Goal: Find specific page/section: Find specific page/section

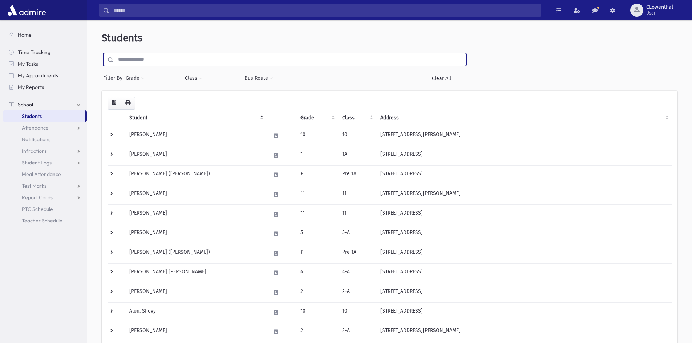
click at [150, 61] on input "text" at bounding box center [290, 59] width 352 height 13
click at [135, 74] on button "Grade" at bounding box center [135, 78] width 20 height 13
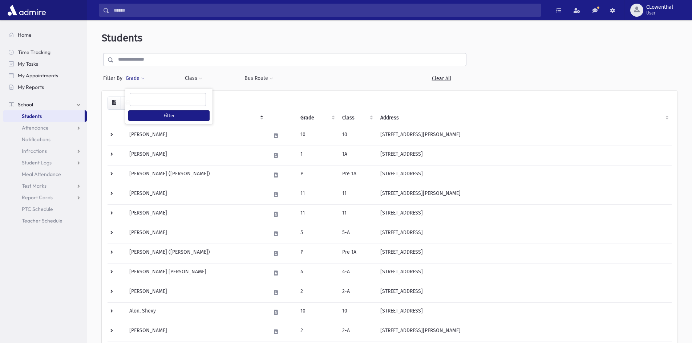
drag, startPoint x: 151, startPoint y: 99, endPoint x: 169, endPoint y: 103, distance: 19.0
click at [150, 100] on ul at bounding box center [168, 98] width 76 height 11
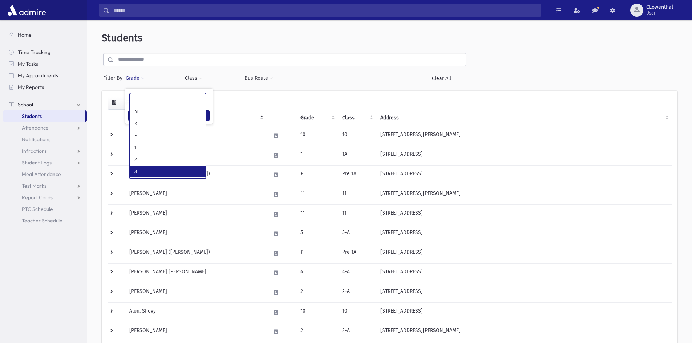
scroll to position [36, 0]
select select "**"
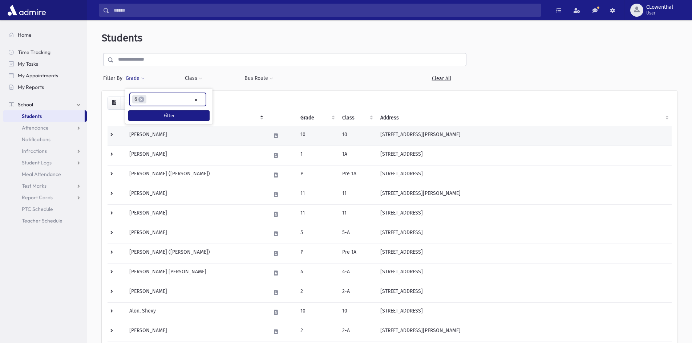
scroll to position [52, 0]
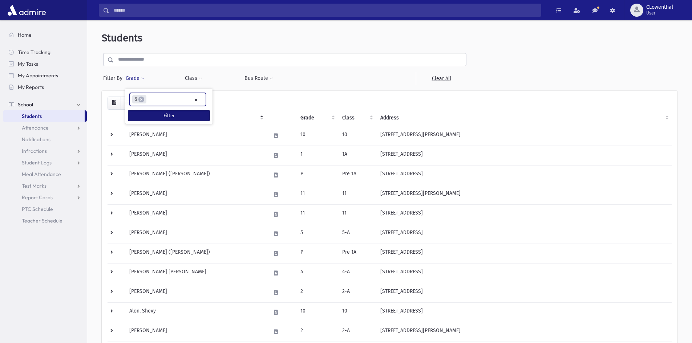
click at [158, 114] on button "Filter" at bounding box center [168, 115] width 81 height 11
